Goal: Communication & Community: Participate in discussion

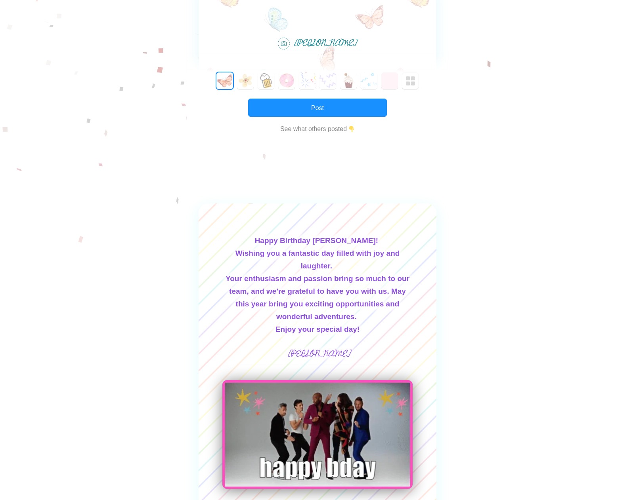
scroll to position [119, 0]
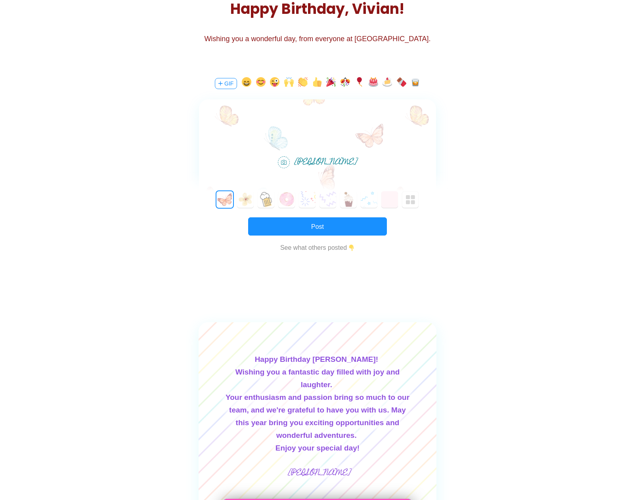
click at [281, 127] on div at bounding box center [317, 122] width 237 height 46
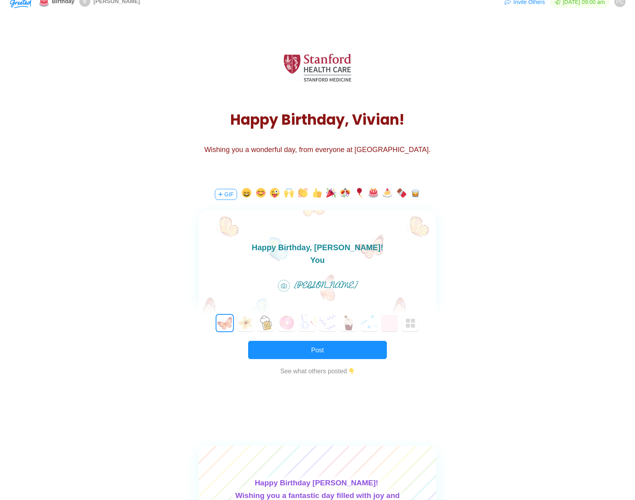
scroll to position [0, 0]
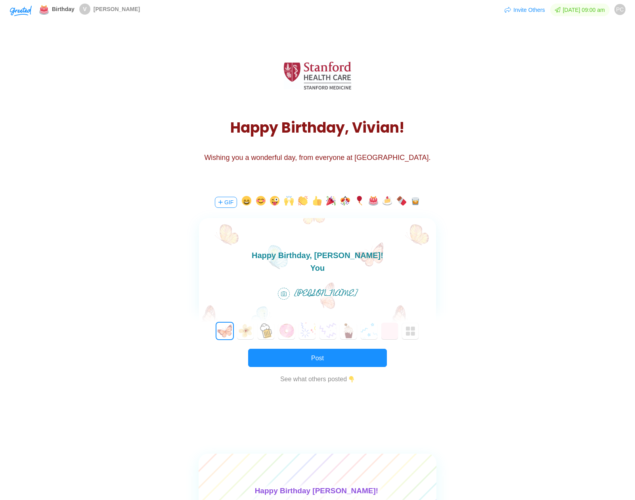
click at [343, 271] on div "You" at bounding box center [317, 268] width 237 height 13
click at [342, 269] on div "You" at bounding box center [317, 268] width 237 height 13
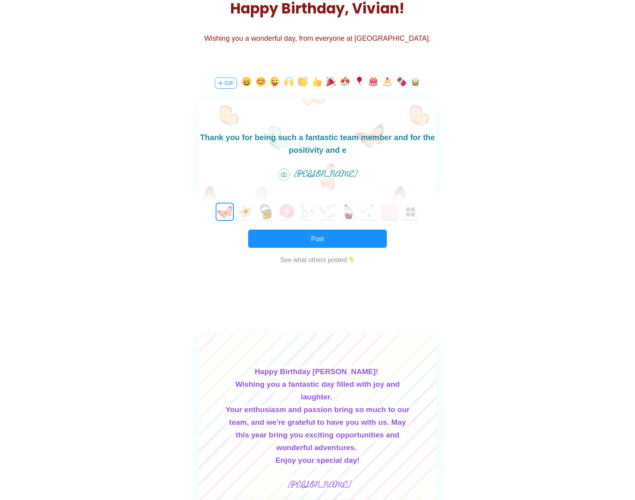
scroll to position [119, 0]
drag, startPoint x: 400, startPoint y: 153, endPoint x: 206, endPoint y: 143, distance: 194.7
click at [221, 132] on div "Thank you for being such a fantastic team member and for the positivity and ene…" at bounding box center [317, 144] width 237 height 25
copy div "k you for being such a fantastic team member and for the positivity and energy …"
click at [402, 158] on div "Happy Birthday, [PERSON_NAME]!<br><div>Thank you for being such a fantastic tea…" at bounding box center [317, 155] width 237 height 112
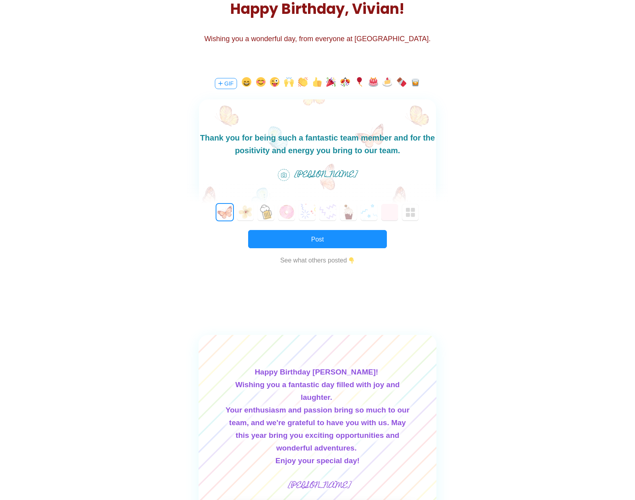
scroll to position [13, 0]
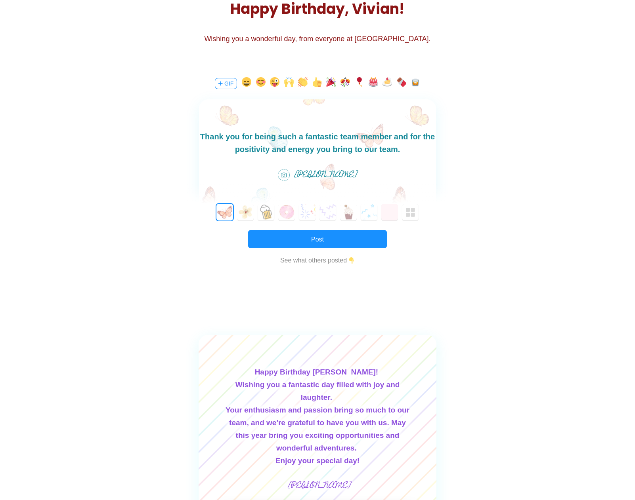
click at [398, 149] on div "Thank you for being such a fantastic team member and for the positivity and ene…" at bounding box center [317, 142] width 237 height 25
drag, startPoint x: 399, startPoint y: 148, endPoint x: 350, endPoint y: 149, distance: 49.1
click at [350, 149] on div "Thank you for being such a fantastic team member and for the positivity and ene…" at bounding box center [317, 142] width 237 height 25
click at [403, 149] on div "Thank you for being such a fantastic team member and for the positivity and ene…" at bounding box center [317, 142] width 237 height 25
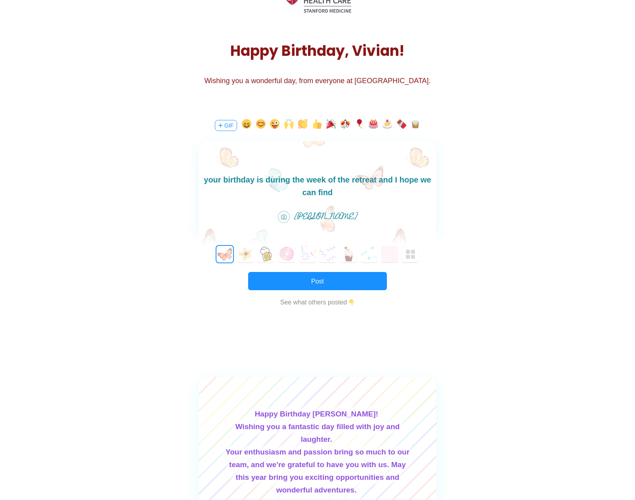
scroll to position [79, 0]
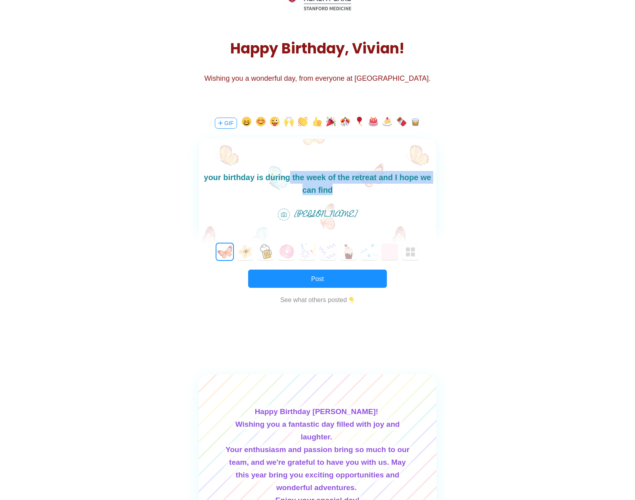
drag, startPoint x: 332, startPoint y: 193, endPoint x: 282, endPoint y: 177, distance: 52.0
click at [282, 177] on div "Thank you for being such a fantastic team member and for the positivity and ene…" at bounding box center [317, 171] width 237 height 51
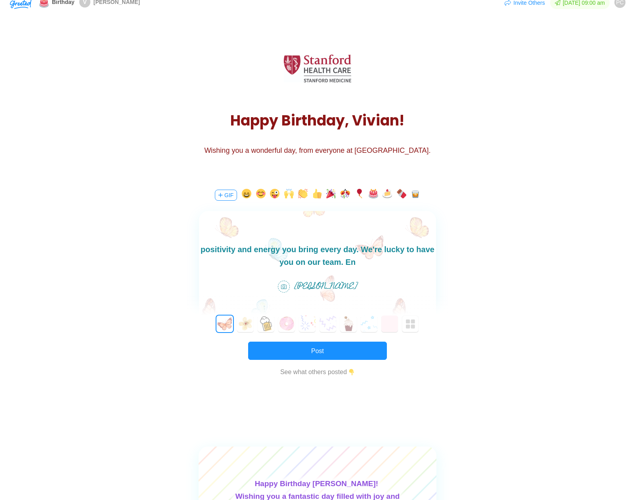
scroll to position [0, 0]
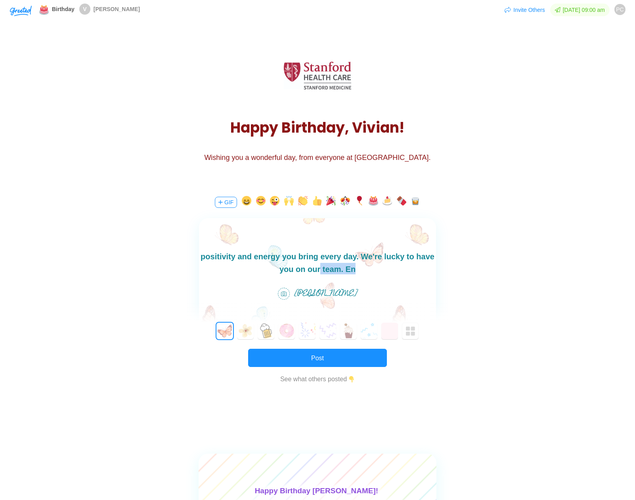
drag, startPoint x: 394, startPoint y: 271, endPoint x: 321, endPoint y: 277, distance: 72.8
click at [321, 276] on html "Happy Birthday, [PERSON_NAME]! Thank you for being such a fantastic team member…" at bounding box center [317, 250] width 237 height 51
click at [335, 277] on div "Happy Birthday, [PERSON_NAME]!<br><div>Thank you for being such a fantastic tea…" at bounding box center [317, 274] width 237 height 112
click at [356, 272] on div "Thank you for being such a fantastic team member and for the positivity and ene…" at bounding box center [317, 255] width 237 height 38
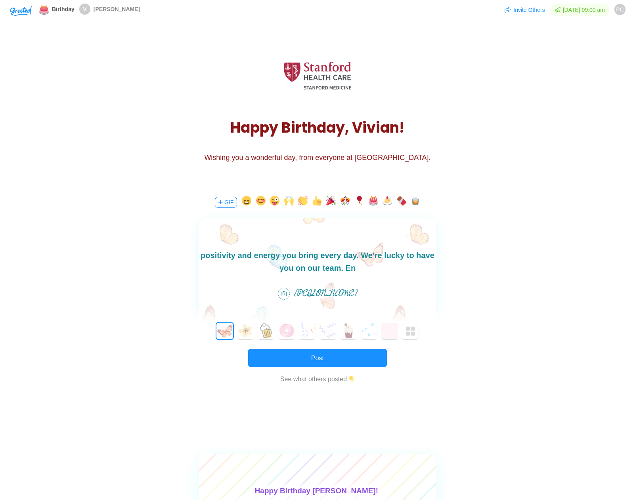
click at [345, 270] on div "Thank you for being such a fantastic team member and for the positivity and ene…" at bounding box center [317, 255] width 237 height 38
drag, startPoint x: 345, startPoint y: 268, endPoint x: 385, endPoint y: 303, distance: 53.9
click at [385, 274] on html "Happy Birthday, [PERSON_NAME]! Thank you for being such a fantastic team member…" at bounding box center [317, 249] width 237 height 51
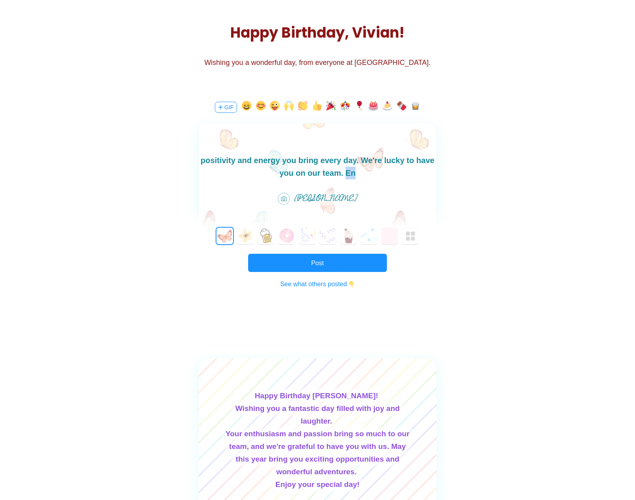
scroll to position [119, 0]
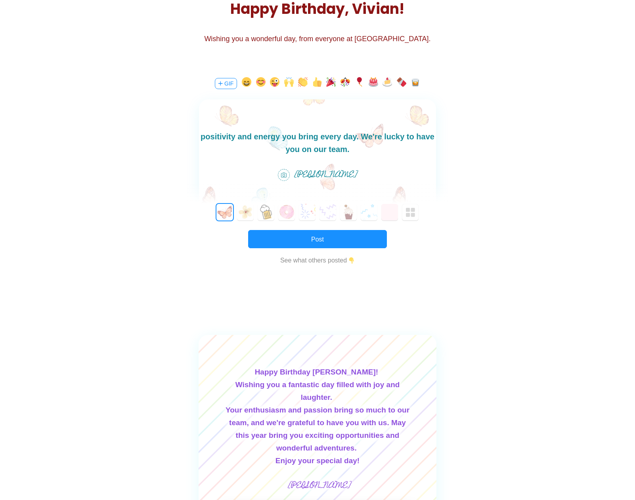
drag, startPoint x: 234, startPoint y: 131, endPoint x: 106, endPoint y: 91, distance: 134.7
click at [199, 105] on html "Happy Birthday, [PERSON_NAME]! Thank you for being such a fantastic team member…" at bounding box center [317, 130] width 237 height 51
copy body "Happy Birthday, [PERSON_NAME]! Thank you for being such a fantastic team member…"
click at [326, 144] on div "Thank you for being such a fantastic team member and for the positivity and ene…" at bounding box center [317, 137] width 237 height 38
copy body "Happy Birthday, [PERSON_NAME]! Thank you for being such a fantastic team member…"
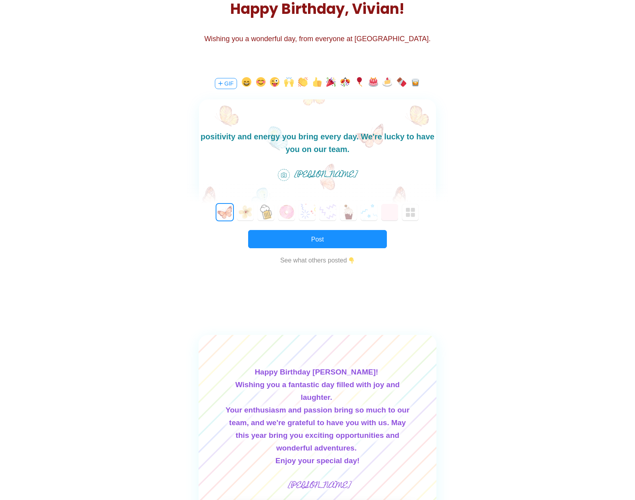
click at [308, 156] on div at bounding box center [317, 128] width 237 height 59
click at [334, 151] on div "Thank you for being such a fantastic team member and for the positivity and ene…" at bounding box center [317, 137] width 237 height 38
click at [350, 151] on div "Thank you for being such a fantastic team member and for the positivity and ene…" at bounding box center [317, 137] width 237 height 38
click at [353, 151] on div "Thank you for being such a fantastic team member and for the positivity and ene…" at bounding box center [317, 137] width 237 height 38
drag, startPoint x: 353, startPoint y: 151, endPoint x: 163, endPoint y: 92, distance: 198.1
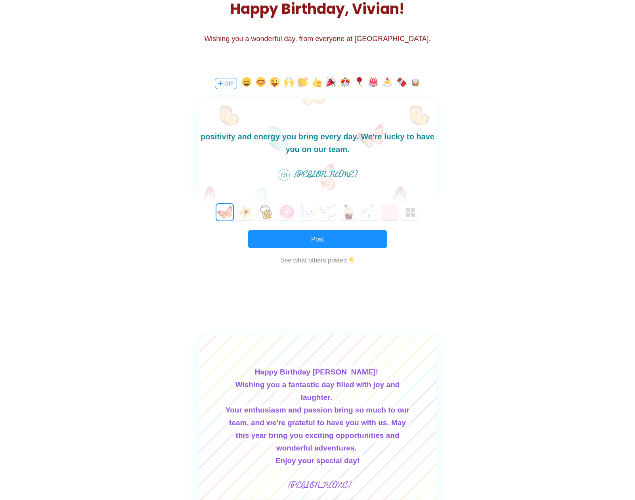
click at [199, 105] on html "Happy Birthday, [PERSON_NAME]! Thank you for being such a fantastic team member…" at bounding box center [317, 130] width 237 height 51
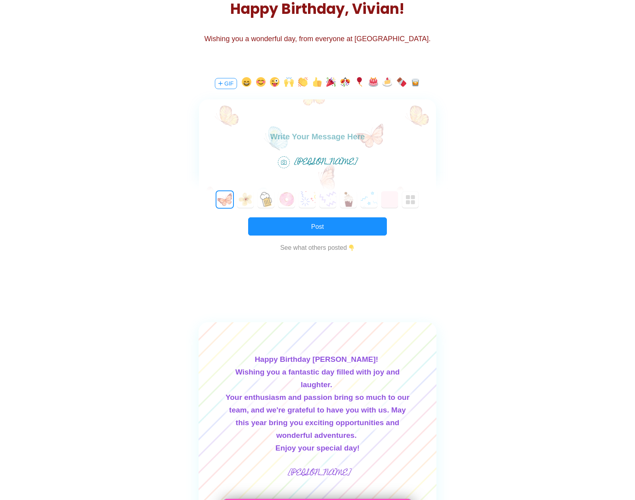
click at [313, 132] on body at bounding box center [317, 136] width 237 height 13
click at [312, 134] on body at bounding box center [317, 136] width 237 height 13
click at [307, 144] on div at bounding box center [317, 122] width 237 height 46
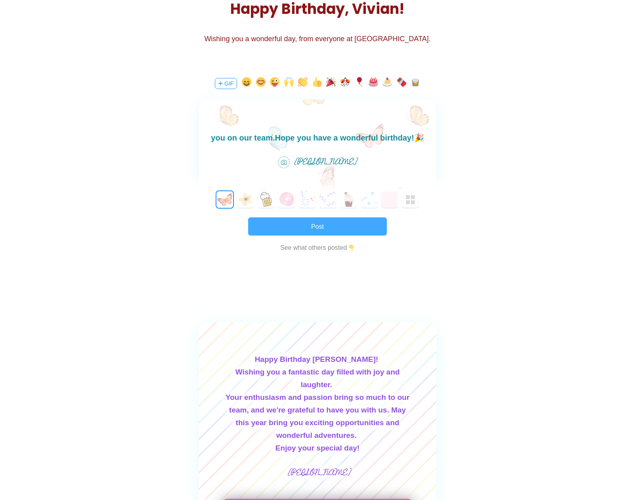
click at [329, 227] on button "Post" at bounding box center [317, 226] width 139 height 18
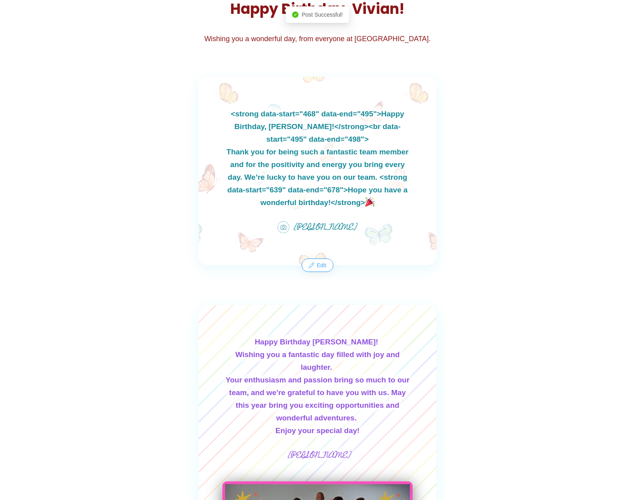
click at [324, 269] on button "Edit" at bounding box center [317, 265] width 30 height 13
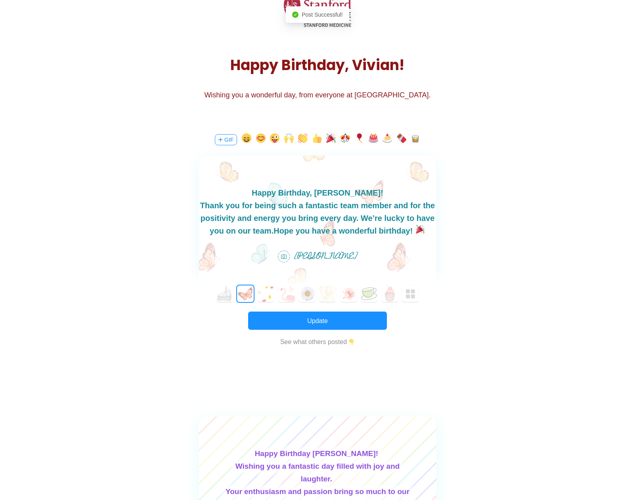
scroll to position [0, 0]
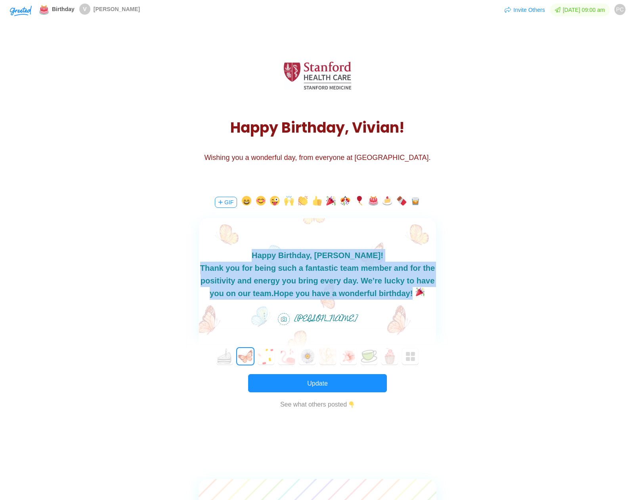
drag, startPoint x: 415, startPoint y: 292, endPoint x: 272, endPoint y: 253, distance: 148.4
click at [272, 253] on body "Happy Birthday, [PERSON_NAME]! Thank you for being such a fantastic team member…" at bounding box center [317, 274] width 237 height 51
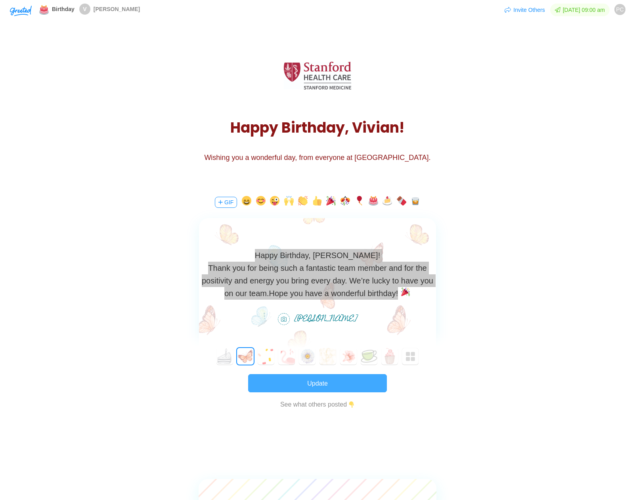
click at [334, 385] on button "Update" at bounding box center [317, 383] width 139 height 18
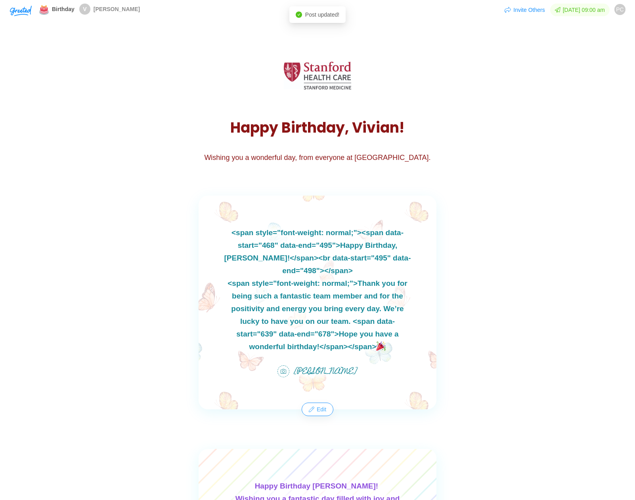
click at [322, 409] on button "Edit" at bounding box center [317, 409] width 30 height 13
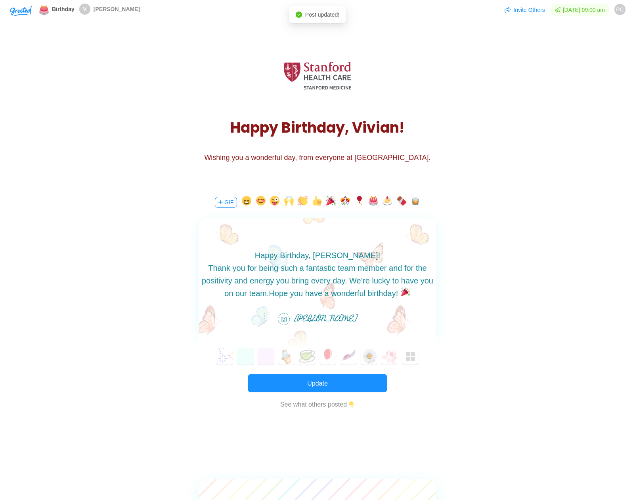
click at [271, 259] on body "Happy Birthday, [PERSON_NAME]! Thank you for being such a fantastic team member…" at bounding box center [317, 274] width 237 height 51
click at [320, 390] on button "Update" at bounding box center [317, 383] width 139 height 18
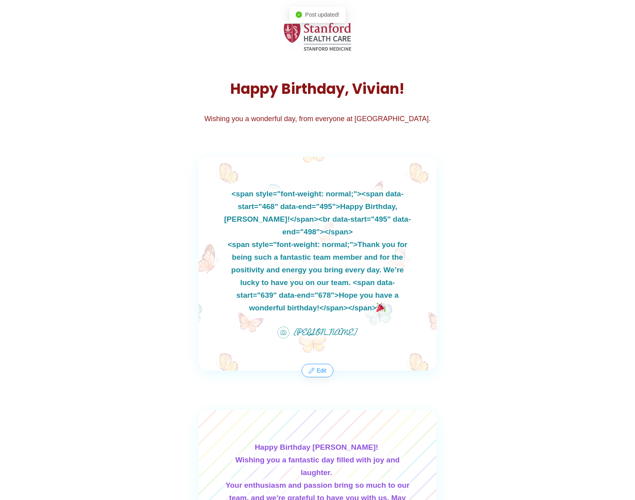
scroll to position [40, 0]
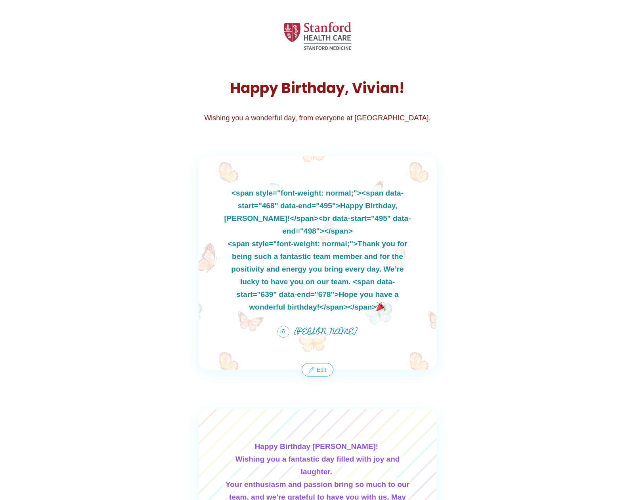
click at [319, 372] on button "Edit" at bounding box center [317, 370] width 30 height 13
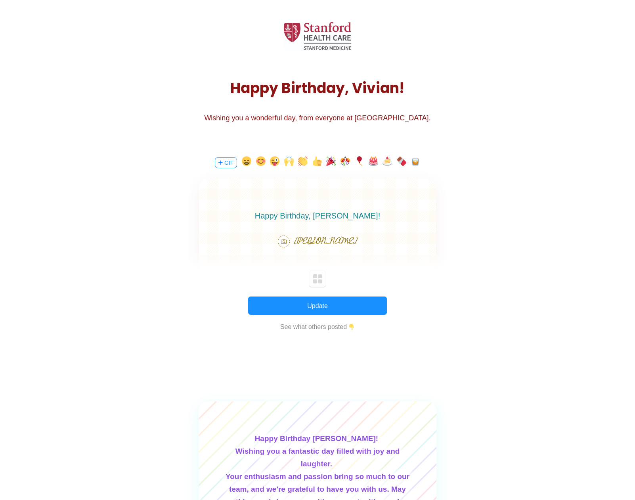
scroll to position [0, 0]
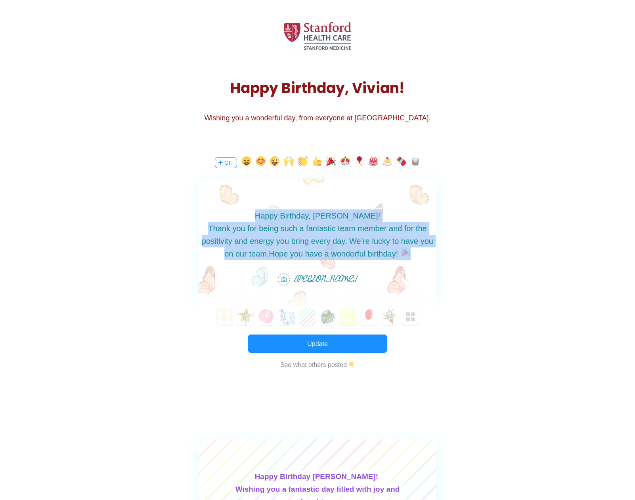
drag, startPoint x: 413, startPoint y: 255, endPoint x: 271, endPoint y: 213, distance: 148.8
click at [271, 213] on body "Happy Birthday, [PERSON_NAME]! Thank you for being such a fantastic team member…" at bounding box center [317, 235] width 237 height 51
copy body "Happy Birthday, [PERSON_NAME]! Thank you for being such a fantastic team member…"
click at [330, 238] on span "Thank you for being such a fantastic team member and for the positivity and ene…" at bounding box center [317, 241] width 231 height 34
paste body
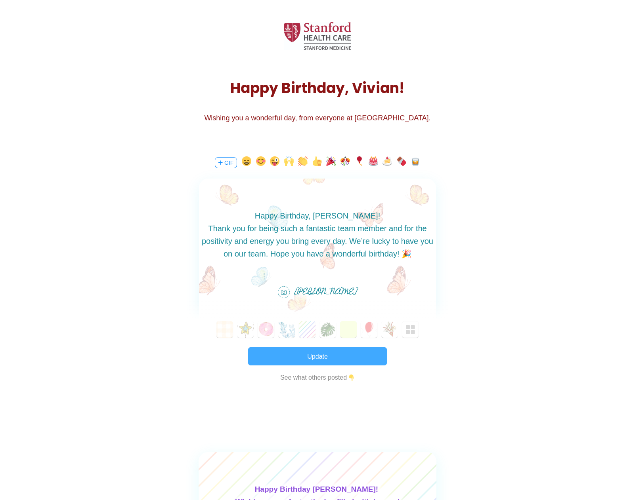
click at [307, 359] on button "Update" at bounding box center [317, 356] width 139 height 18
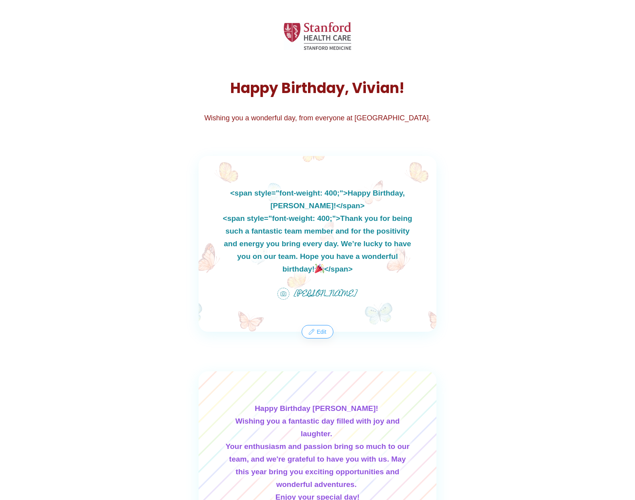
click at [323, 338] on button "Edit" at bounding box center [317, 332] width 30 height 13
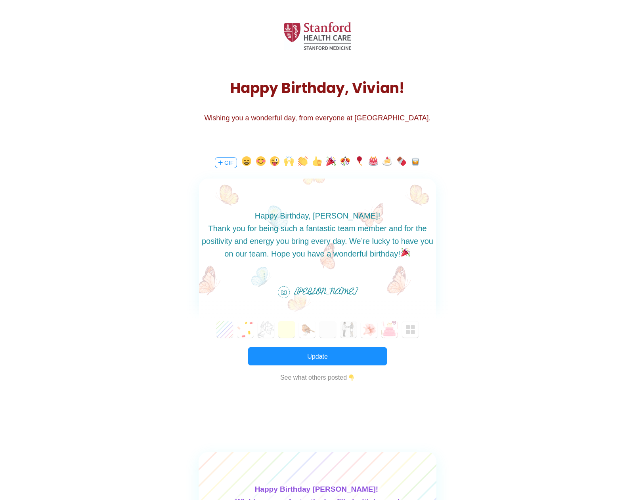
click at [316, 217] on span "Happy Birthday, [PERSON_NAME]!" at bounding box center [317, 216] width 125 height 9
click at [206, 230] on div "Thank you for being such a fantastic team member and for the positivity and ene…" at bounding box center [317, 241] width 237 height 38
drag, startPoint x: 319, startPoint y: 362, endPoint x: 322, endPoint y: 357, distance: 5.5
click at [319, 362] on button "Update" at bounding box center [317, 356] width 139 height 18
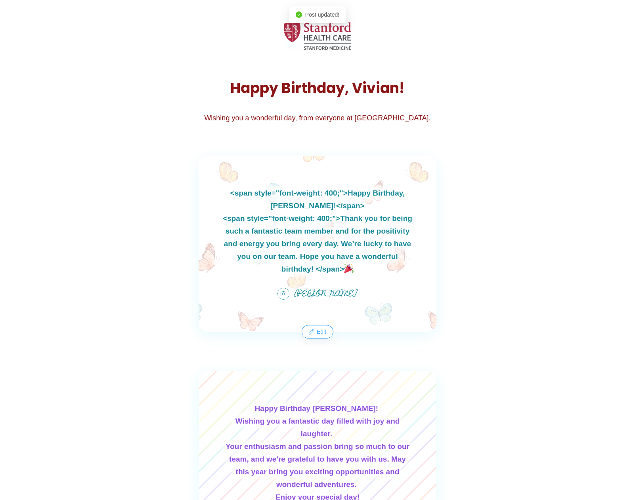
click at [322, 338] on button "Edit" at bounding box center [317, 332] width 30 height 13
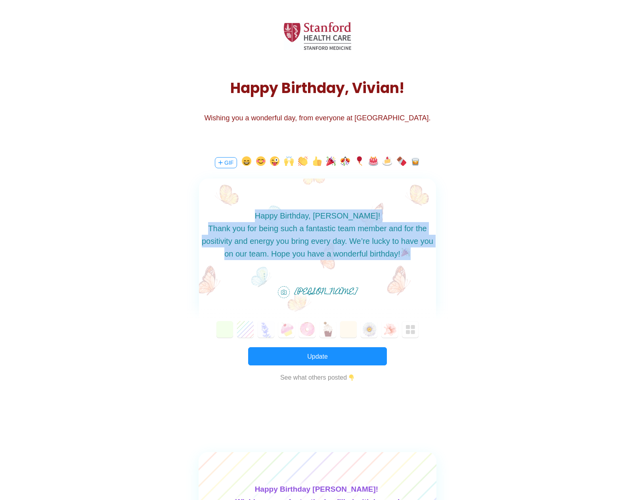
drag, startPoint x: 412, startPoint y: 253, endPoint x: 277, endPoint y: 216, distance: 139.5
click at [277, 216] on body "Happy Birthday, [PERSON_NAME]! Thank you for being such a fantastic team member…" at bounding box center [317, 241] width 237 height 63
copy body "Happy Birthday, [PERSON_NAME]! Thank you for being such a fantastic team member…"
click at [318, 239] on span "Thank you for being such a fantastic team member and for the positivity and ene…" at bounding box center [317, 241] width 231 height 34
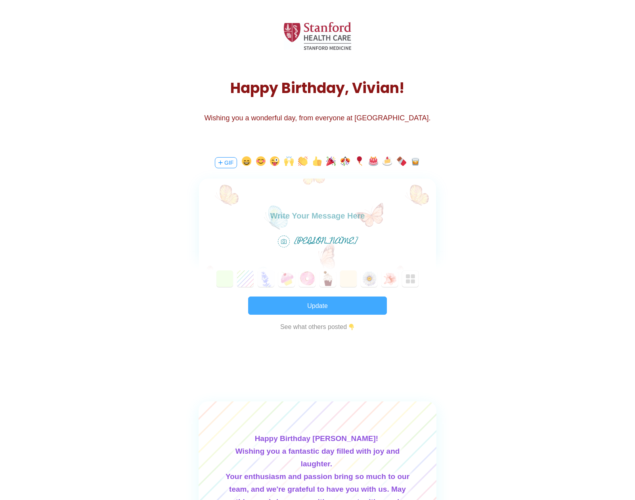
click at [312, 307] on button "Update" at bounding box center [317, 306] width 139 height 18
click at [294, 224] on div at bounding box center [317, 202] width 237 height 46
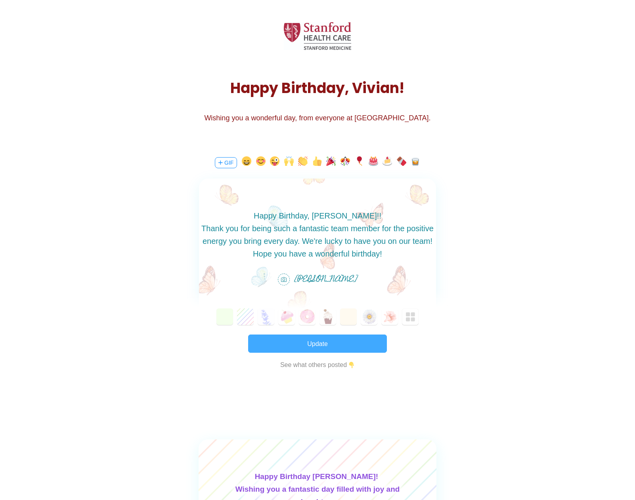
click at [309, 351] on button "Update" at bounding box center [317, 344] width 139 height 18
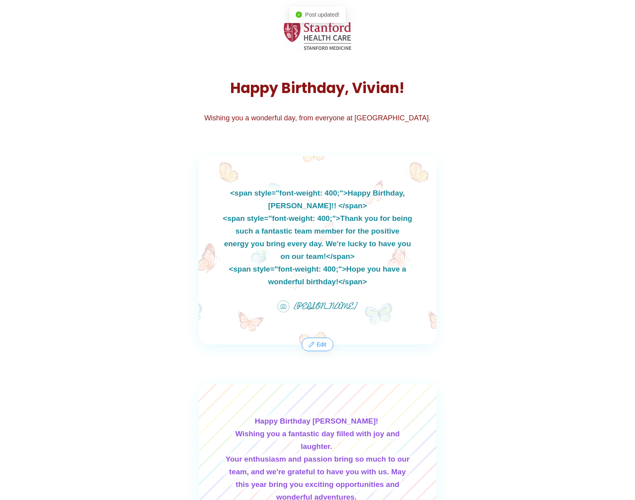
click at [353, 194] on div "<span style="font-weight: 400;">Happy Birthday, [PERSON_NAME]!! </span> <span s…" at bounding box center [317, 250] width 238 height 189
drag, startPoint x: 337, startPoint y: 214, endPoint x: 332, endPoint y: 199, distance: 15.7
click at [337, 213] on div "<span style="font-weight: 400;">Happy Birthday, [PERSON_NAME]!! </span> <span s…" at bounding box center [317, 250] width 238 height 189
click at [331, 200] on div "<span style="font-weight: 400;">Happy Birthday, [PERSON_NAME]!! </span> <span s…" at bounding box center [317, 250] width 238 height 189
click at [330, 200] on div "<span style="font-weight: 400;">Happy Birthday, [PERSON_NAME]!! </span> <span s…" at bounding box center [317, 250] width 238 height 189
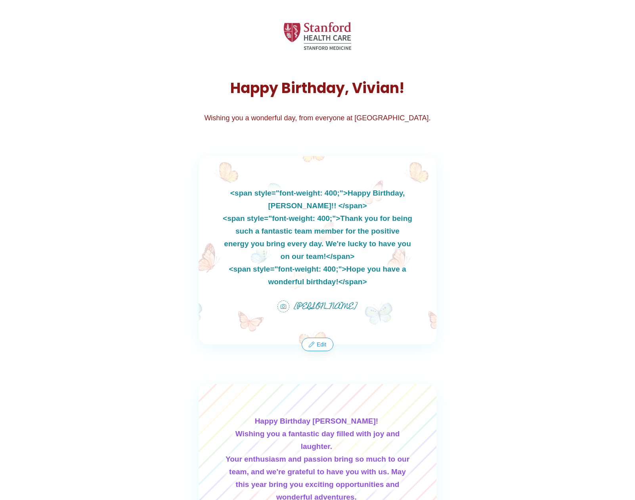
drag, startPoint x: 330, startPoint y: 200, endPoint x: 328, endPoint y: 222, distance: 22.4
click at [328, 222] on div "<span style="font-weight: 400;">Happy Birthday, [PERSON_NAME]!! </span> <span s…" at bounding box center [317, 250] width 238 height 189
click at [322, 347] on button "Edit" at bounding box center [317, 344] width 30 height 13
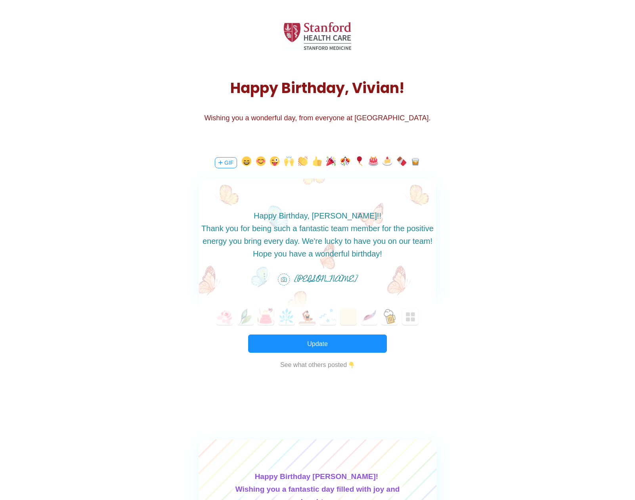
click at [361, 258] on span "Hope you have a wonderful birthday!" at bounding box center [317, 254] width 129 height 9
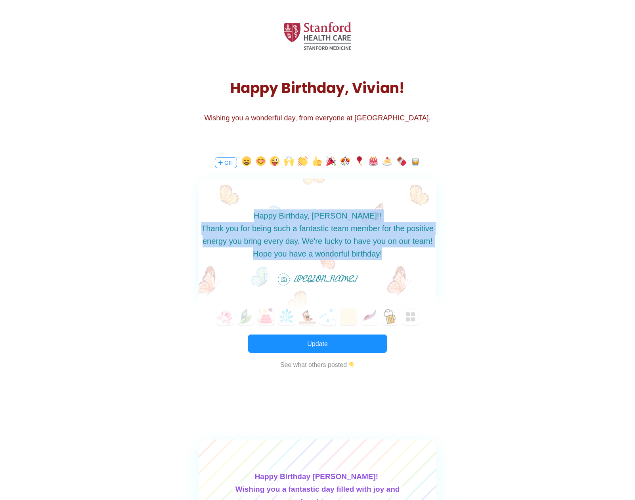
copy body "Happy Birthday, [PERSON_NAME]!! Thank you for being such a fantastic team membe…"
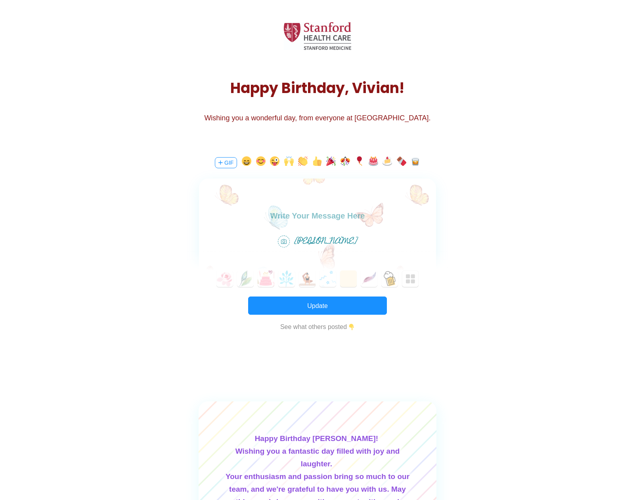
click at [332, 239] on span "[PERSON_NAME]" at bounding box center [325, 241] width 63 height 15
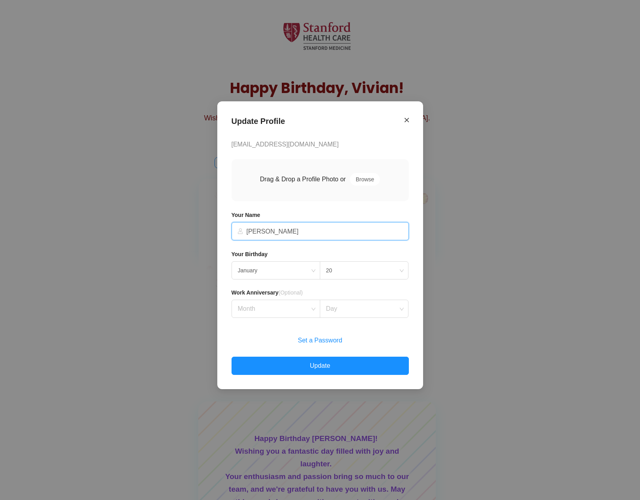
click at [408, 117] on icon "Close" at bounding box center [407, 119] width 4 height 7
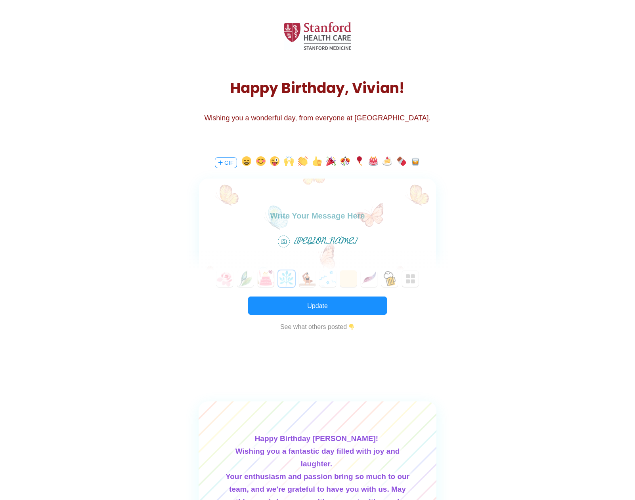
click at [281, 283] on button "3" at bounding box center [286, 279] width 17 height 17
click at [253, 282] on button "1" at bounding box center [245, 279] width 17 height 17
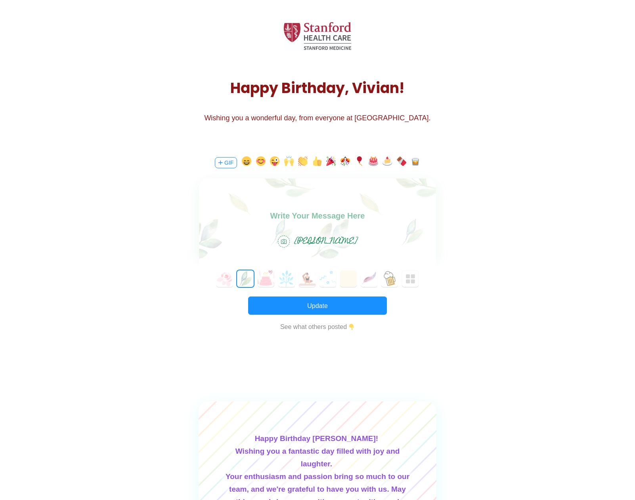
click at [299, 207] on div at bounding box center [317, 202] width 237 height 46
click at [308, 219] on body at bounding box center [317, 216] width 237 height 13
click at [324, 308] on button "Update" at bounding box center [317, 306] width 139 height 18
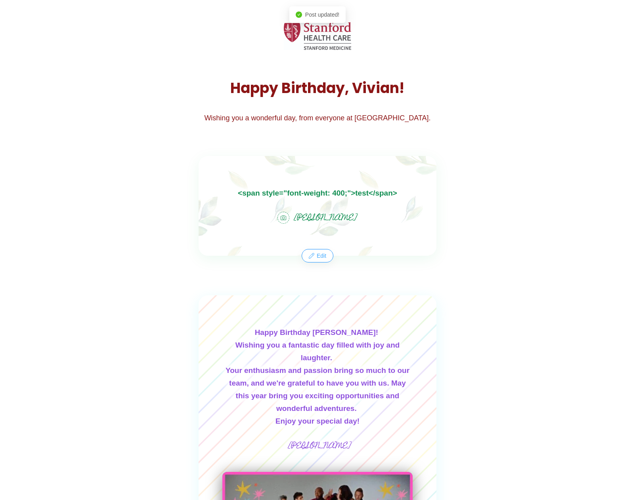
click at [321, 257] on button "Edit" at bounding box center [317, 256] width 30 height 13
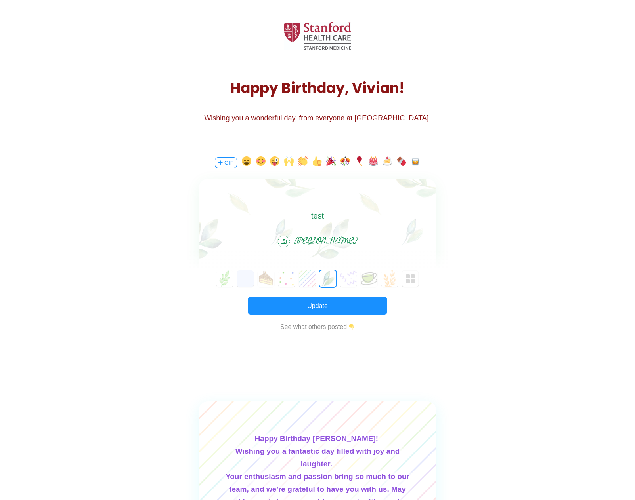
click at [319, 202] on div at bounding box center [317, 202] width 237 height 46
click at [323, 213] on span "test" at bounding box center [317, 216] width 13 height 9
click at [324, 216] on body "test" at bounding box center [317, 216] width 237 height 13
click at [328, 212] on body "test" at bounding box center [317, 216] width 237 height 13
click at [331, 217] on body "test" at bounding box center [317, 216] width 237 height 13
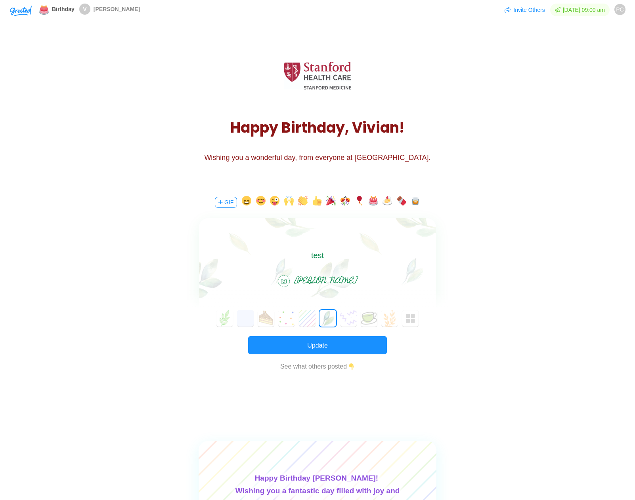
drag, startPoint x: 382, startPoint y: 263, endPoint x: 339, endPoint y: 263, distance: 42.8
click at [382, 264] on div at bounding box center [317, 241] width 237 height 46
click at [329, 263] on div at bounding box center [317, 241] width 237 height 46
click at [332, 261] on body "test" at bounding box center [317, 255] width 237 height 13
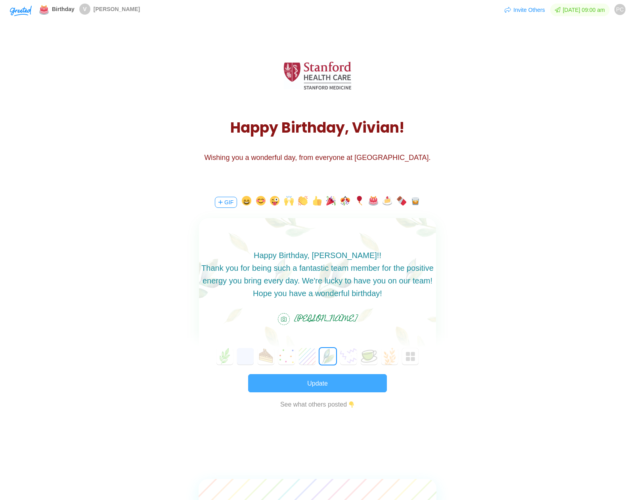
click at [318, 389] on button "Update" at bounding box center [317, 383] width 139 height 18
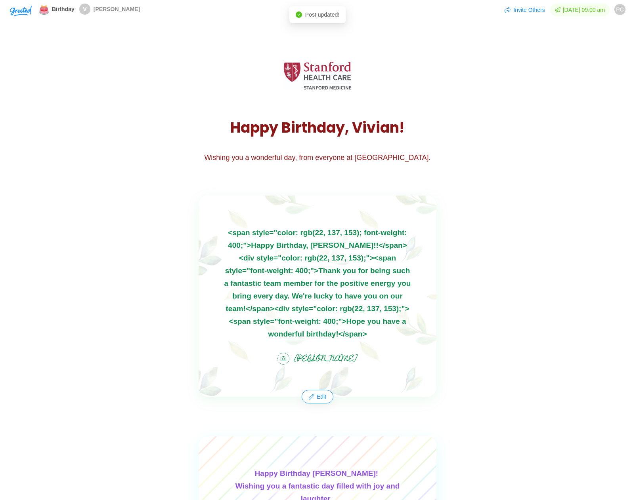
drag, startPoint x: 77, startPoint y: 369, endPoint x: 82, endPoint y: 369, distance: 5.2
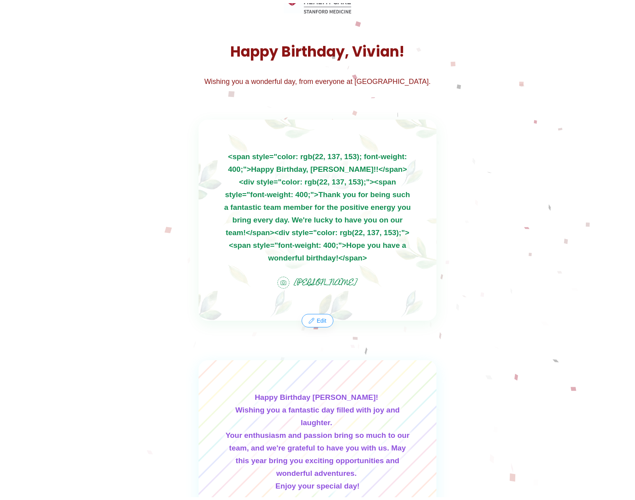
scroll to position [40, 0]
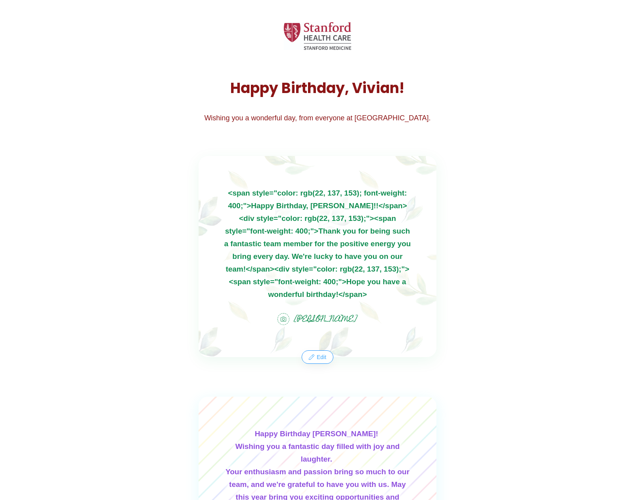
click at [323, 359] on button "Edit" at bounding box center [317, 357] width 30 height 13
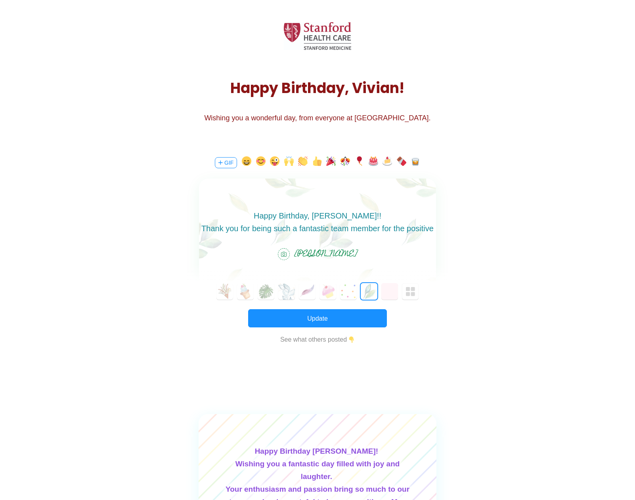
scroll to position [0, 0]
click at [316, 221] on body "Happy Birthday, [PERSON_NAME]!! Thank you for being such a fantastic team membe…" at bounding box center [317, 235] width 237 height 51
click at [309, 218] on span "Happy Birthday, [PERSON_NAME]!!" at bounding box center [318, 216] width 128 height 9
click at [292, 219] on span "Happy Birthday, [PERSON_NAME]!!" at bounding box center [318, 216] width 128 height 9
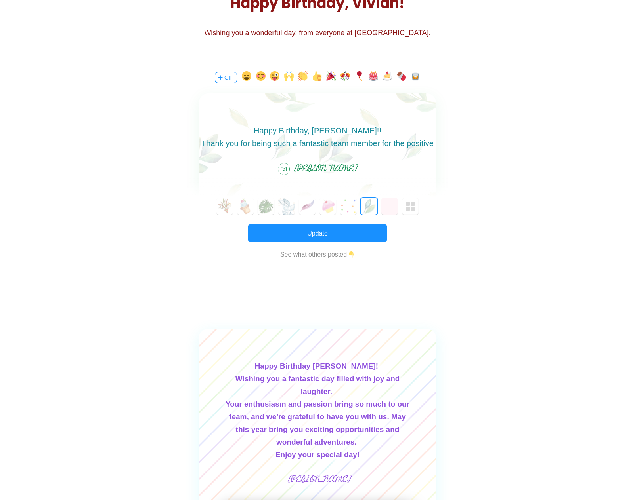
scroll to position [119, 0]
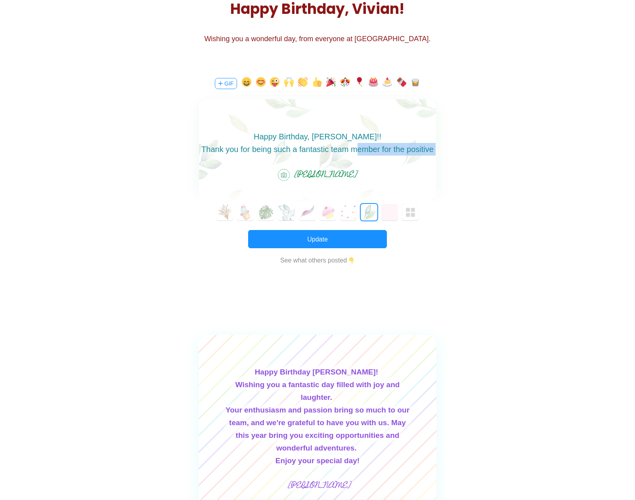
drag, startPoint x: 358, startPoint y: 148, endPoint x: 530, endPoint y: 225, distance: 189.2
click at [436, 181] on html "Happy Birthday, Vivian!! Thank you for being such a fantastic team member for t…" at bounding box center [317, 155] width 237 height 51
click at [392, 149] on span "Thank you for being such a fantastic team member for the positive energy you br…" at bounding box center [317, 155] width 232 height 21
click at [407, 151] on span "Thank you for being such a fantastic team member for the positive energy you br…" at bounding box center [317, 155] width 232 height 21
click at [380, 149] on span "Thank you for being such a fantastic team member for the positive energy you br…" at bounding box center [317, 155] width 232 height 21
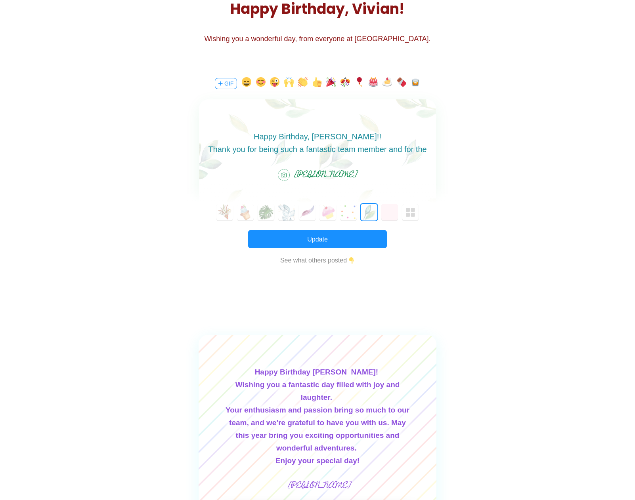
scroll to position [11, 0]
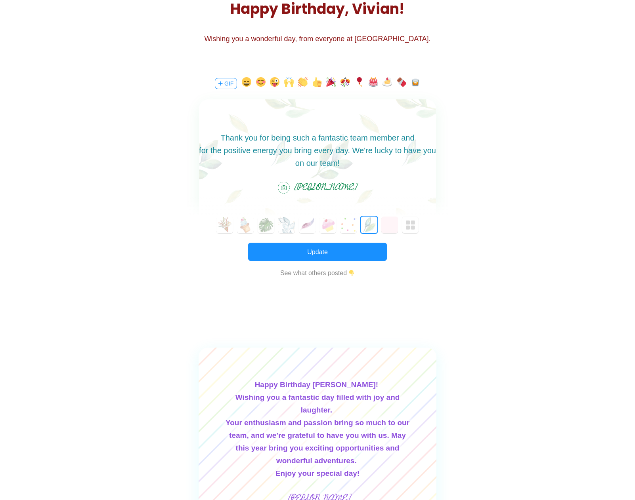
click at [218, 148] on span "for the positive energy you bring every day. We're lucky to have you on our tea…" at bounding box center [317, 156] width 237 height 21
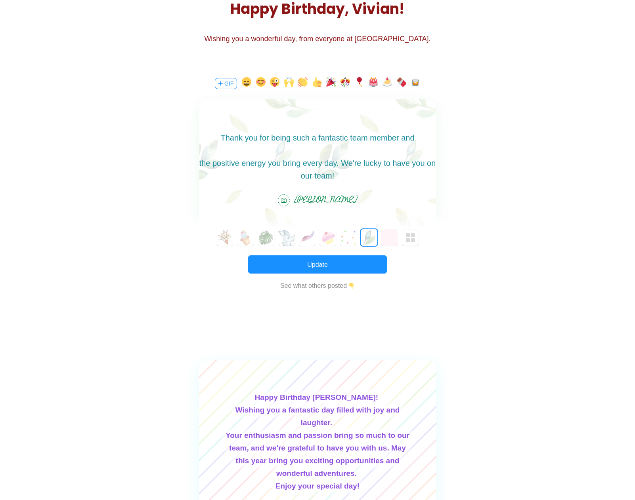
scroll to position [0, 0]
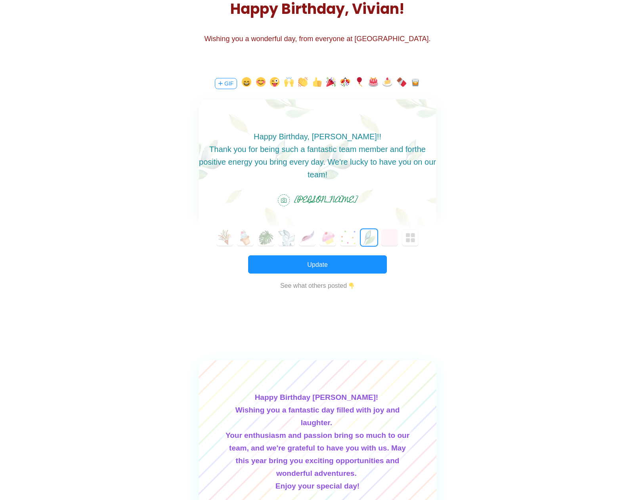
click at [279, 154] on span "Thank you for being such a fantastic team member and for" at bounding box center [311, 149] width 205 height 9
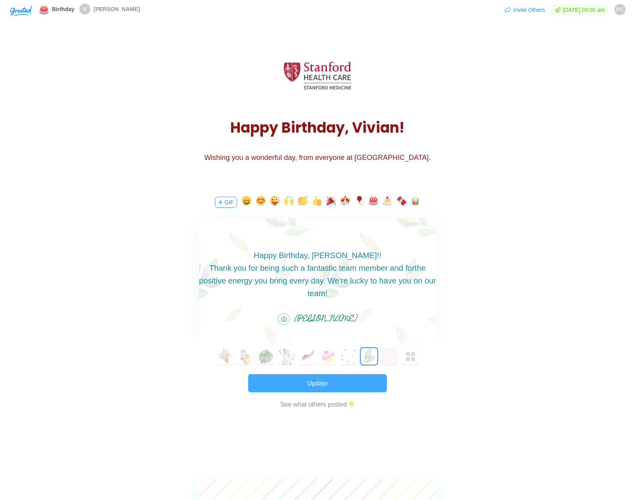
click at [318, 387] on button "Update" at bounding box center [317, 383] width 139 height 18
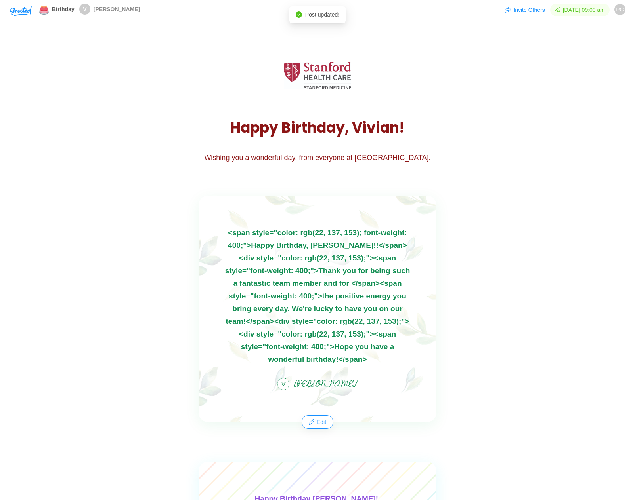
drag, startPoint x: 229, startPoint y: 238, endPoint x: 370, endPoint y: 368, distance: 192.3
click at [370, 368] on div "<span style="color: rgb(22, 137, 153); font-weight: 400;">Happy Birthday, Vivia…" at bounding box center [317, 309] width 238 height 227
drag, startPoint x: 370, startPoint y: 368, endPoint x: 315, endPoint y: 423, distance: 77.9
click at [314, 423] on button "Edit" at bounding box center [317, 422] width 30 height 13
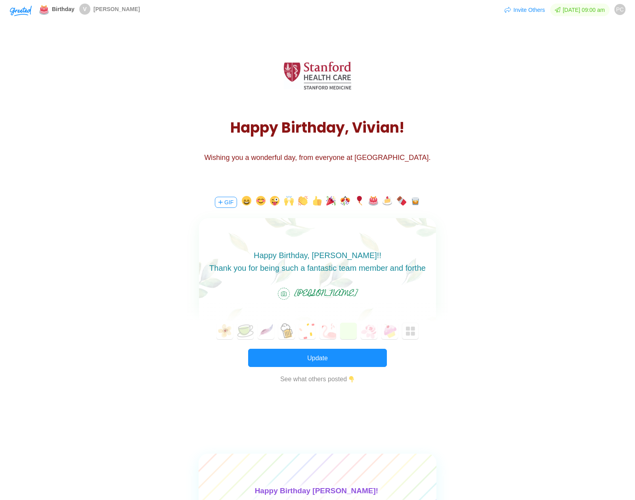
click at [340, 280] on div "<span style="color: rgb(22, 137, 153); font-weight: 400;">Happy Birthday, Vivia…" at bounding box center [317, 274] width 237 height 112
click at [339, 271] on span "Thank you for being such a fantastic team member and for" at bounding box center [311, 268] width 205 height 9
click at [339, 265] on span "Thank you for being such a fantastic team member and for" at bounding box center [311, 268] width 205 height 9
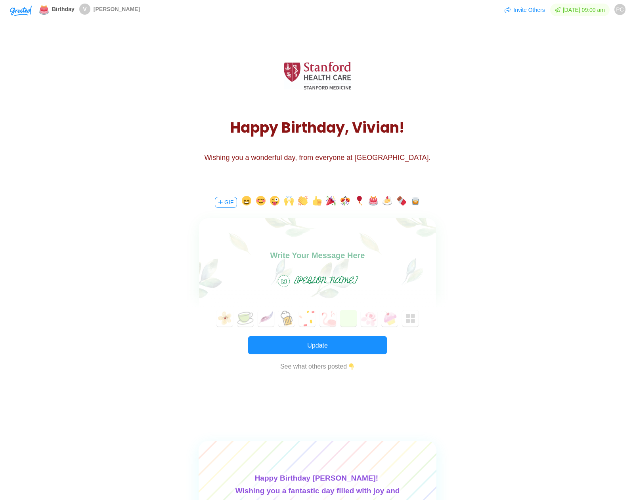
click at [341, 288] on span "[PERSON_NAME]" at bounding box center [325, 281] width 63 height 15
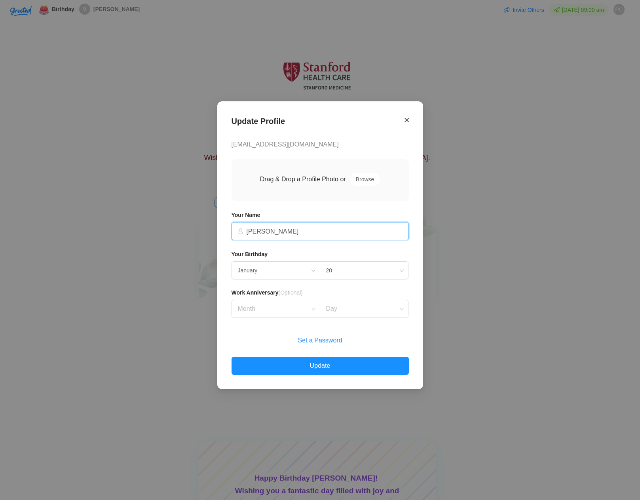
click at [406, 121] on icon "Close" at bounding box center [407, 119] width 4 height 7
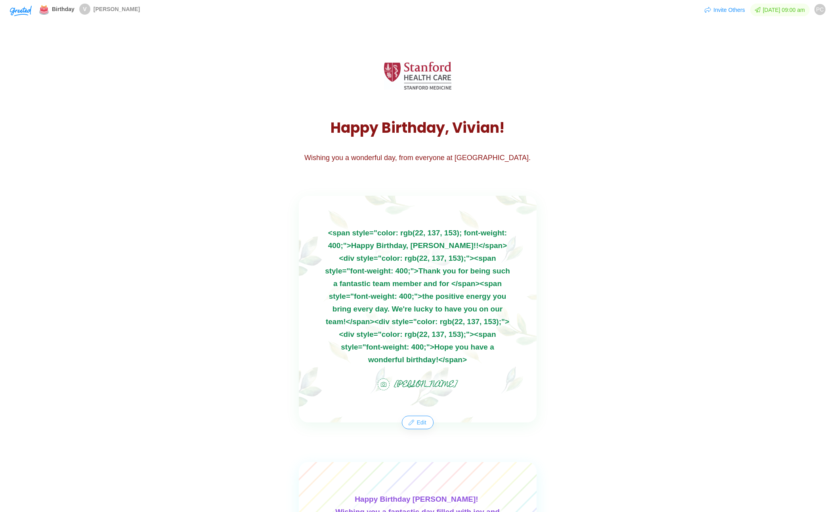
click at [421, 419] on button "Edit" at bounding box center [417, 422] width 30 height 13
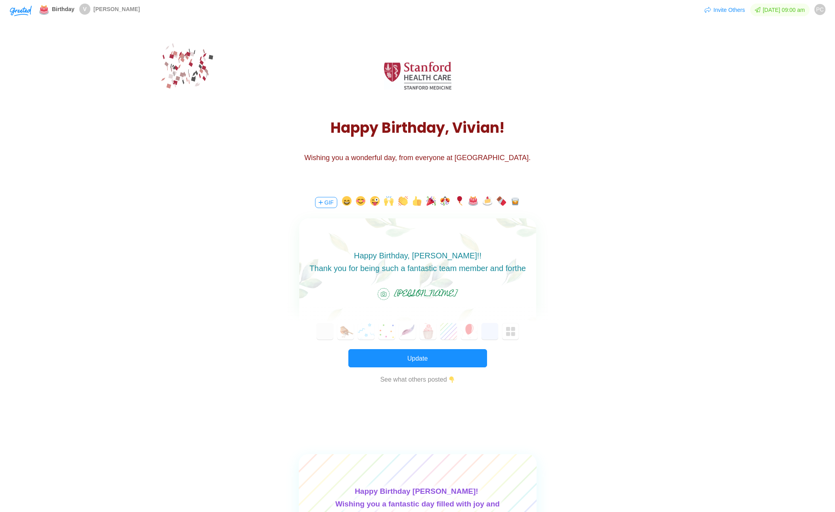
click at [431, 265] on span "Thank you for being such a fantastic team member and for" at bounding box center [411, 268] width 205 height 9
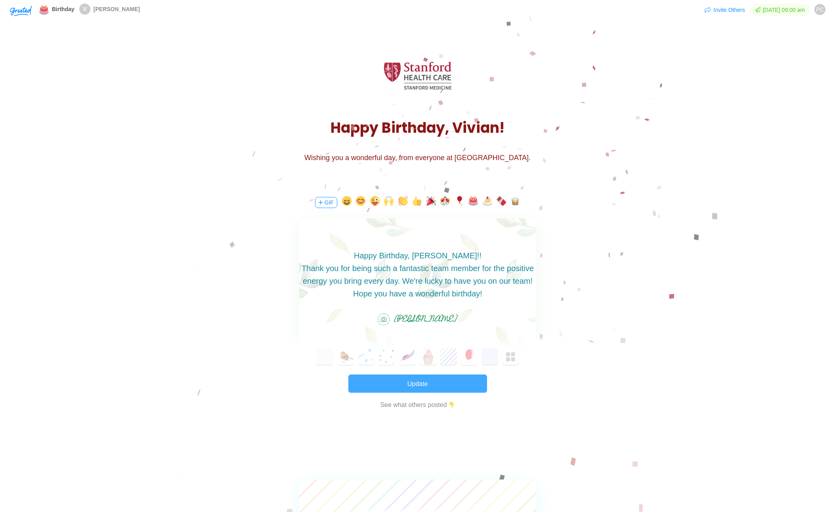
click at [433, 384] on button "Update" at bounding box center [417, 383] width 139 height 18
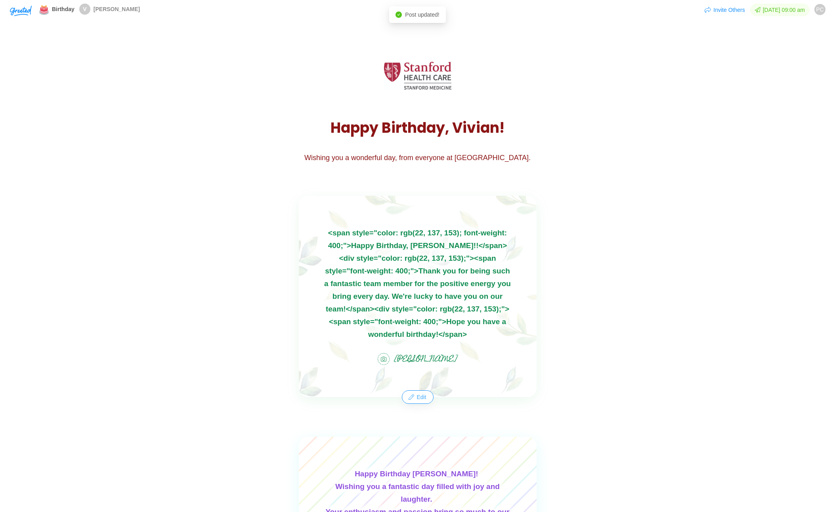
click at [419, 393] on button "Edit" at bounding box center [417, 397] width 30 height 13
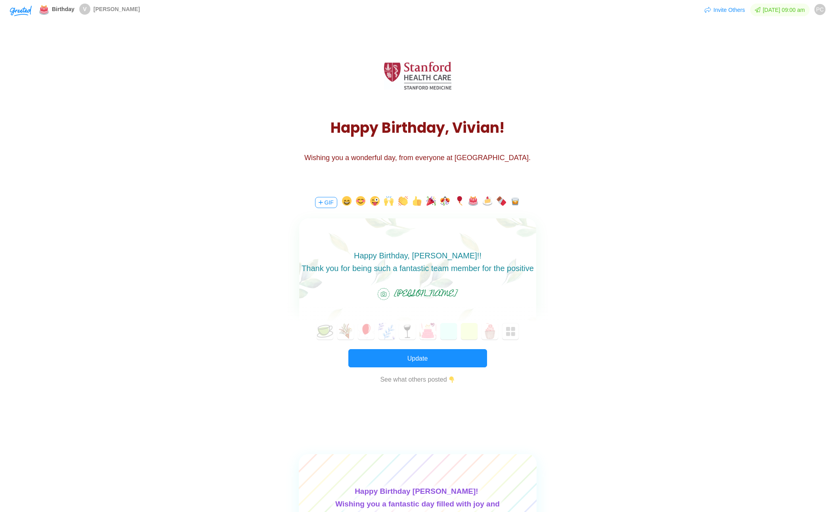
click at [435, 265] on span "Thank you for being such a fantastic team member for the positive energy you br…" at bounding box center [417, 274] width 232 height 21
click at [440, 265] on span "Thank you for being such a fantastic team member for the positive energy you br…" at bounding box center [417, 274] width 232 height 21
click at [441, 265] on span "Thank you for being such a fantastic team member for the positive energy you br…" at bounding box center [417, 274] width 232 height 21
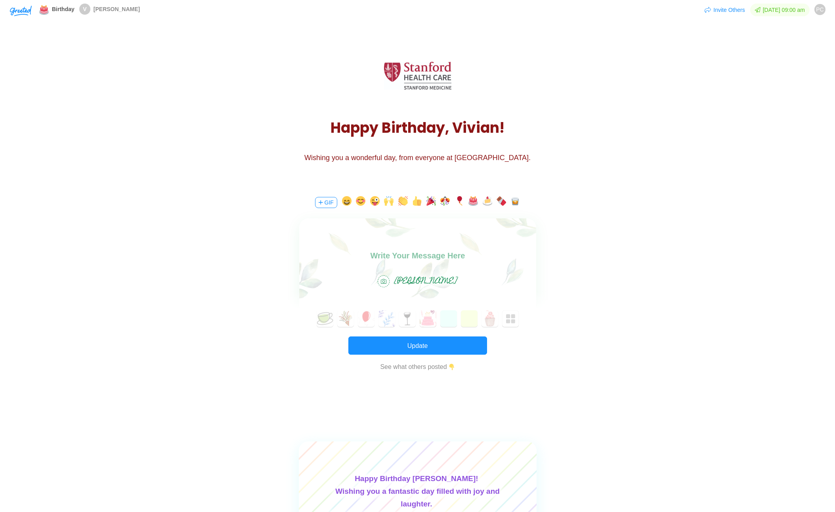
click at [391, 259] on body at bounding box center [417, 255] width 237 height 13
click at [419, 350] on button "Update" at bounding box center [417, 345] width 139 height 18
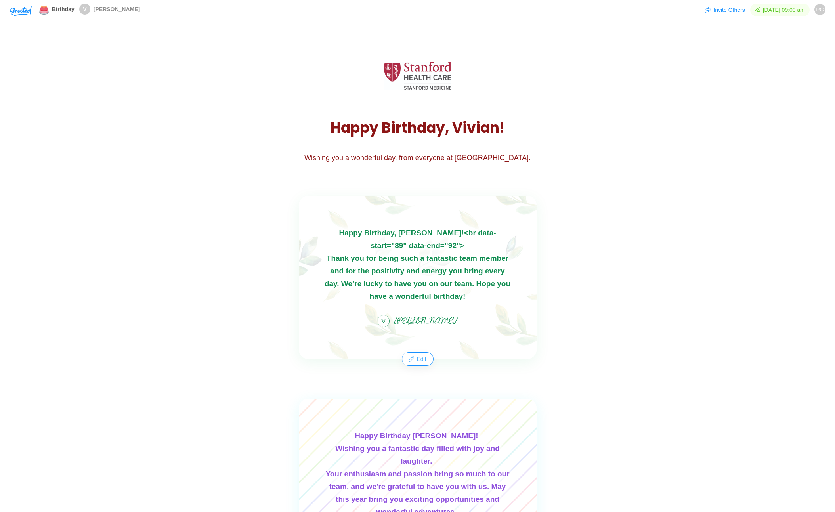
click at [417, 364] on button "Edit" at bounding box center [417, 359] width 30 height 13
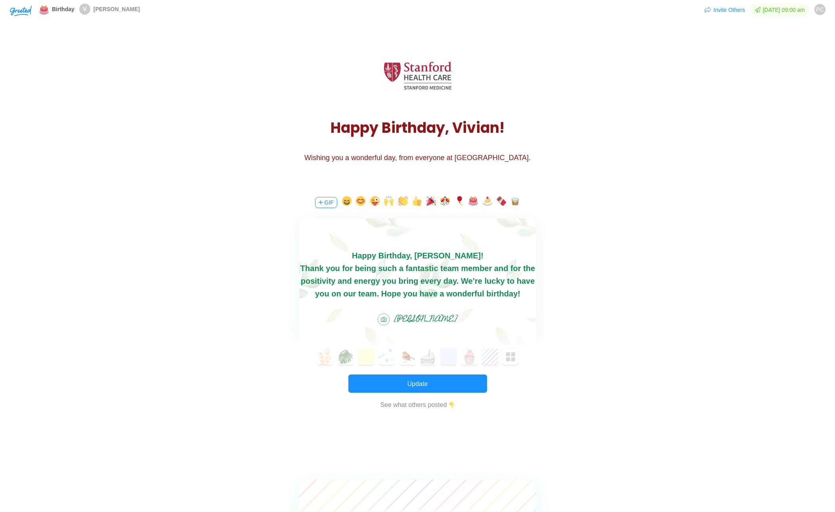
scroll to position [0, 0]
drag, startPoint x: 478, startPoint y: 259, endPoint x: 467, endPoint y: 257, distance: 12.0
click at [467, 257] on body "Happy Birthday, [PERSON_NAME]! Thank you for being such a fantastic team member…" at bounding box center [417, 274] width 237 height 51
drag, startPoint x: 465, startPoint y: 257, endPoint x: 564, endPoint y: 257, distance: 98.6
click at [536, 257] on html "Happy Birthday, [PERSON_NAME]! Thank you for being such a fantastic team member…" at bounding box center [417, 274] width 237 height 51
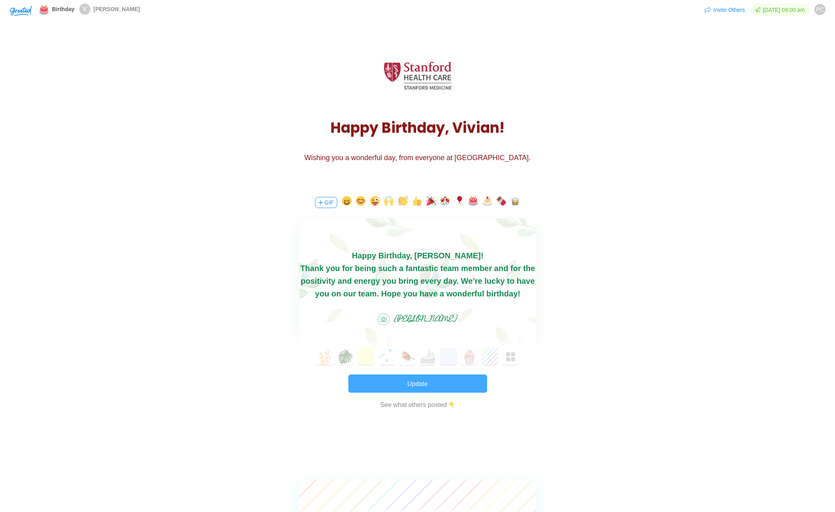
click at [427, 381] on button "Update" at bounding box center [417, 383] width 139 height 18
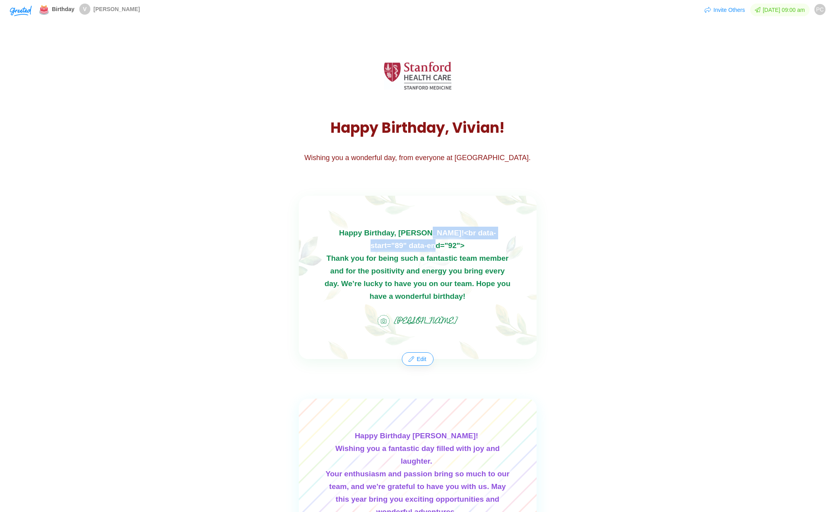
drag, startPoint x: 414, startPoint y: 234, endPoint x: 442, endPoint y: 248, distance: 31.2
click at [442, 248] on div "Happy Birthday, Vivian!<br data-start="89" data-end="92"> Thank you for being s…" at bounding box center [418, 277] width 238 height 163
copy div "<br data-start="89" data-end="92">"
drag, startPoint x: 626, startPoint y: 307, endPoint x: 625, endPoint y: 312, distance: 5.2
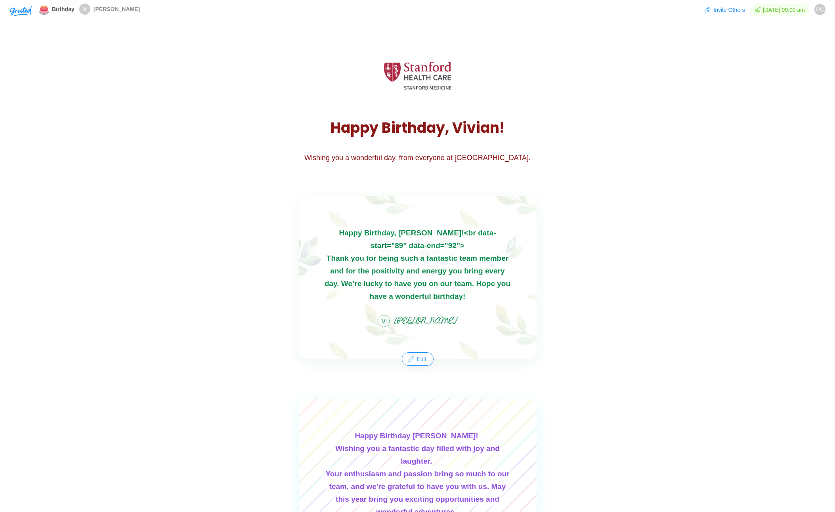
click at [415, 360] on button "Edit" at bounding box center [417, 359] width 30 height 13
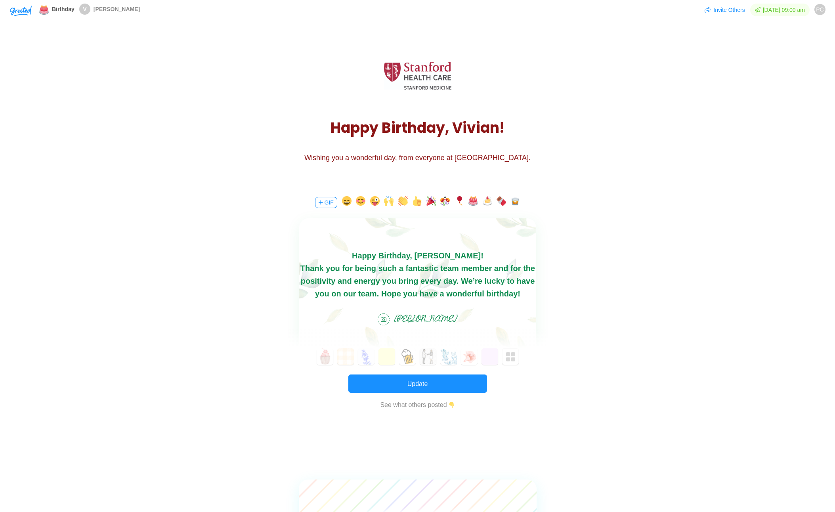
click at [444, 292] on div "Thank you for being such a fantastic team member and for the positivity and ene…" at bounding box center [417, 281] width 237 height 38
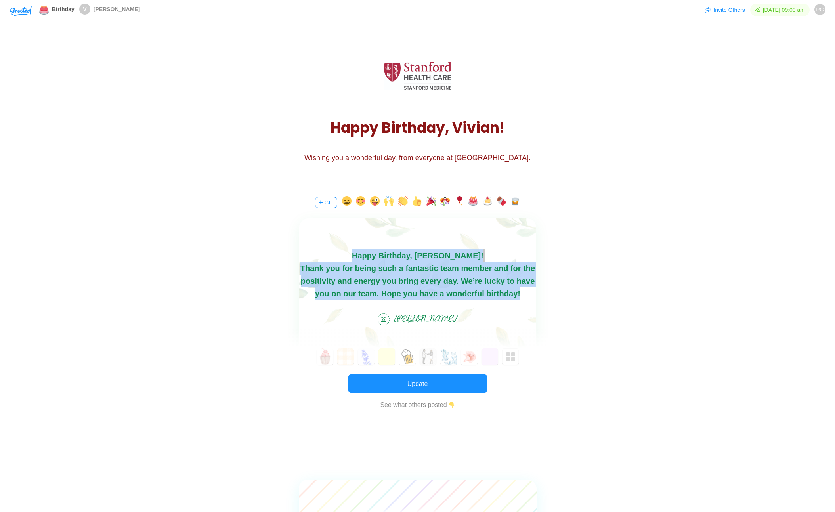
click at [463, 292] on div "Thank you for being such a fantastic team member and for the positivity and ene…" at bounding box center [417, 281] width 237 height 38
paste body
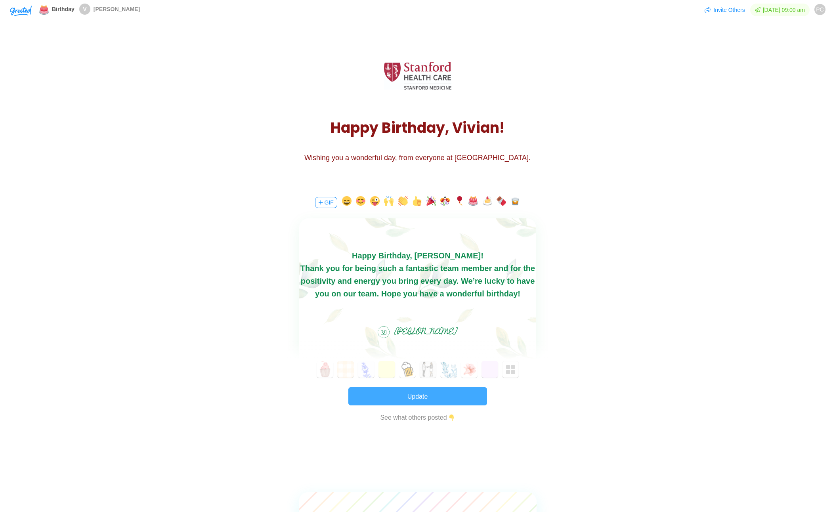
drag, startPoint x: 443, startPoint y: 402, endPoint x: 447, endPoint y: 401, distance: 4.0
click at [444, 402] on button "Update" at bounding box center [417, 396] width 139 height 18
